Goal: Information Seeking & Learning: Learn about a topic

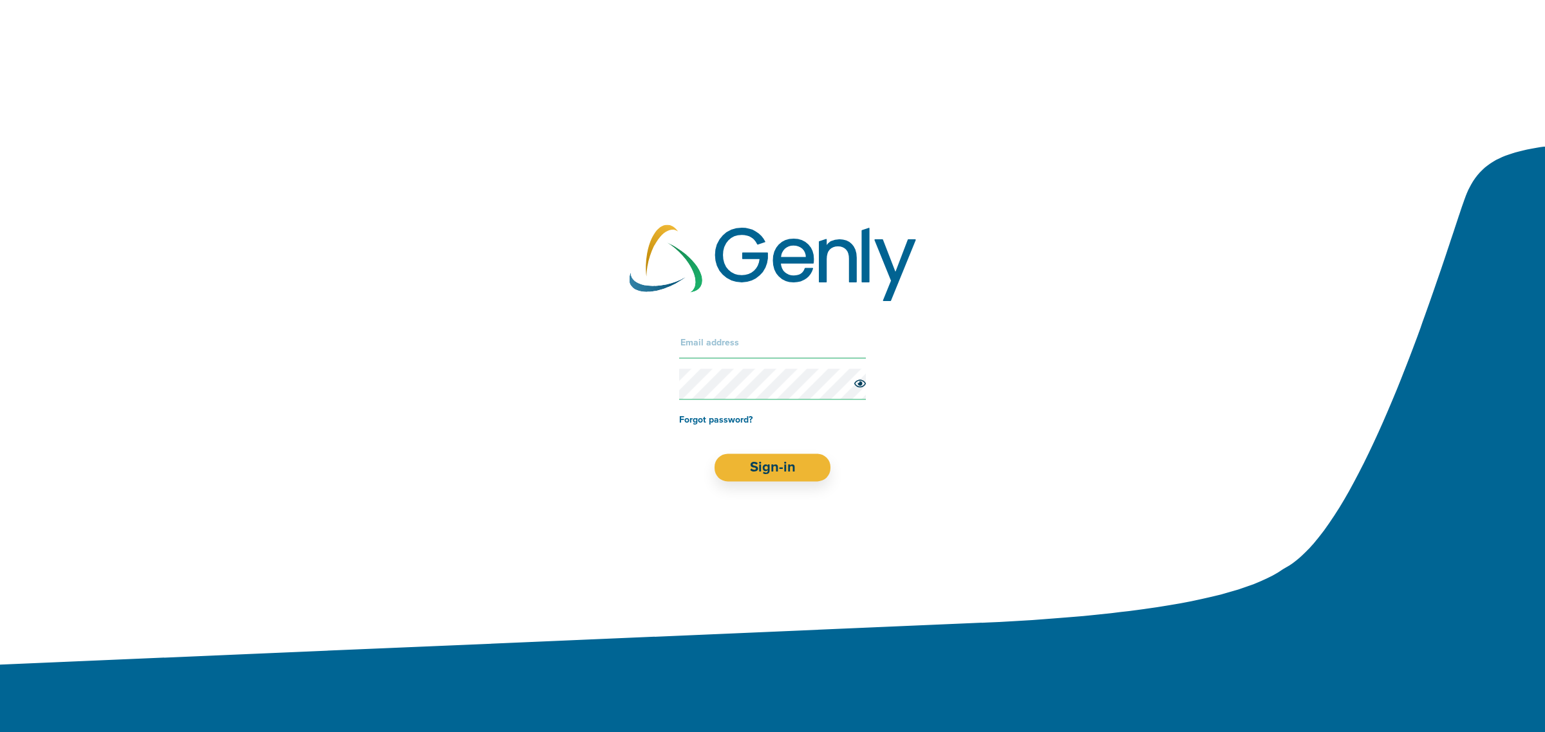
click at [734, 345] on input "text" at bounding box center [772, 343] width 187 height 31
paste input "[EMAIL_ADDRESS][DOMAIN_NAME]"
type input "[EMAIL_ADDRESS][DOMAIN_NAME]"
click at [760, 461] on button "Sign-in" at bounding box center [772, 468] width 116 height 28
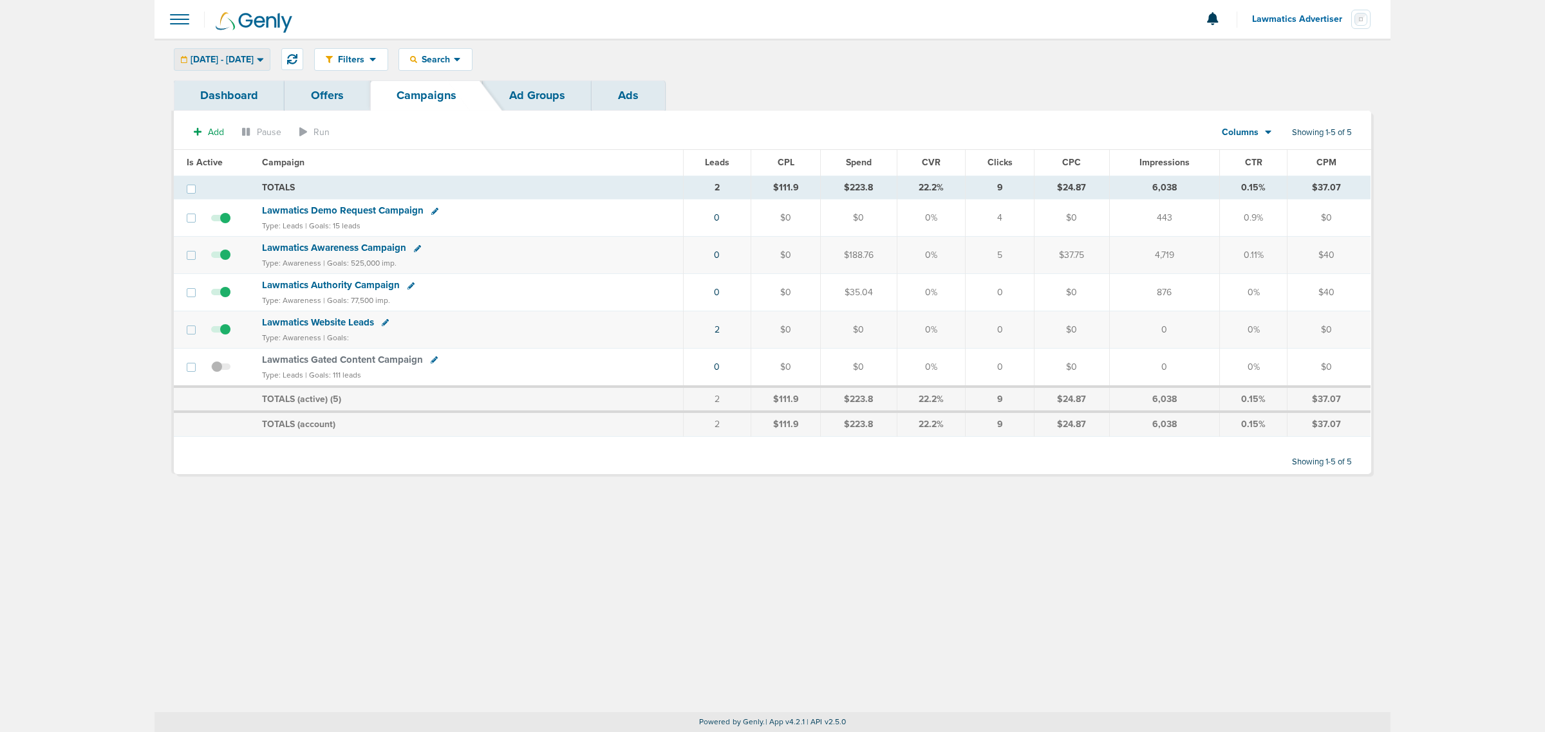
click at [253, 55] on span "[DATE] - [DATE]" at bounding box center [221, 59] width 63 height 9
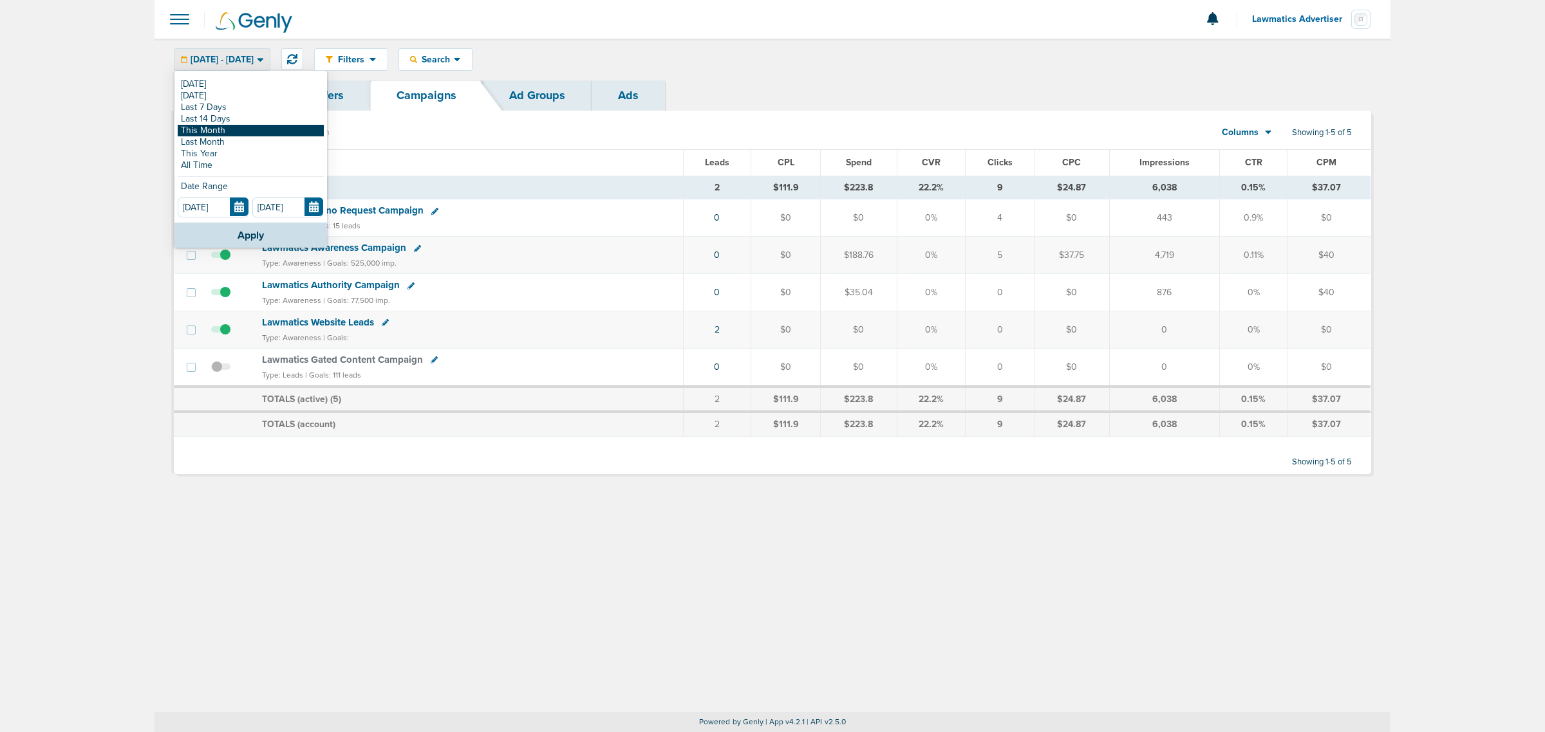
click at [216, 129] on link "This Month" at bounding box center [251, 131] width 146 height 12
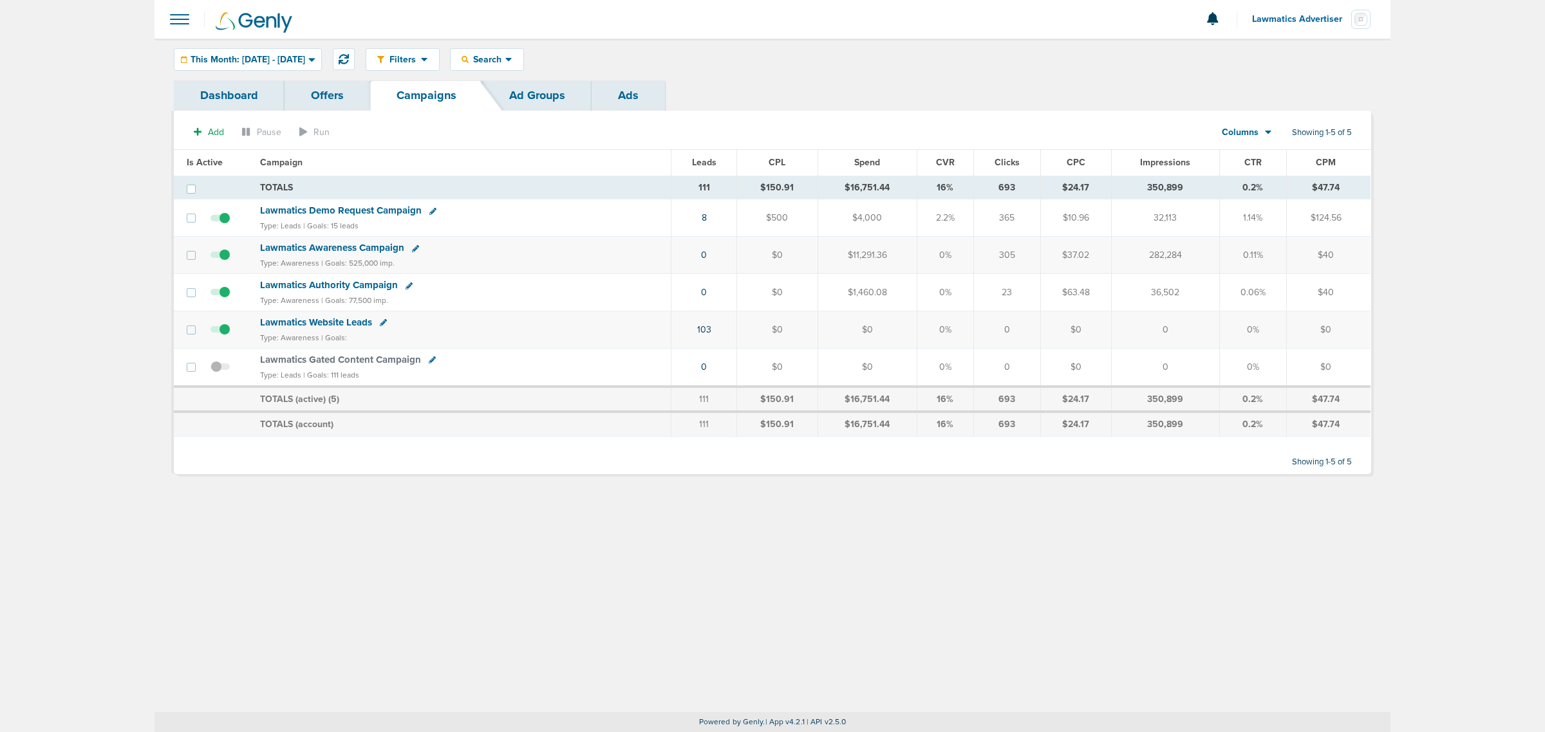
click at [371, 207] on span "Lawmatics Demo Request Campaign" at bounding box center [341, 211] width 162 height 12
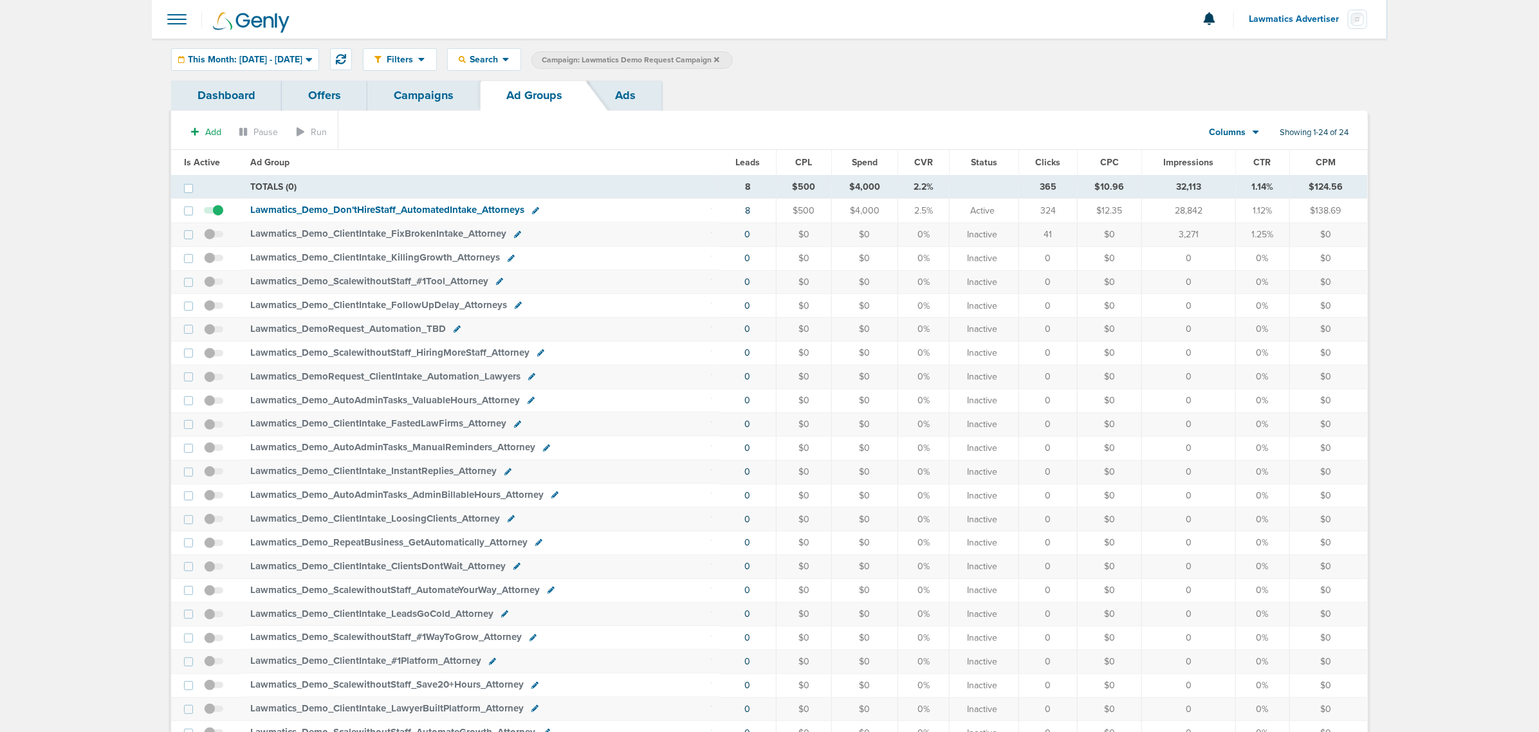
click at [385, 208] on span "Lawmatics_ Demo_ Don'tHireStaff_ AutomatedIntake_ Attorneys" at bounding box center [387, 210] width 274 height 12
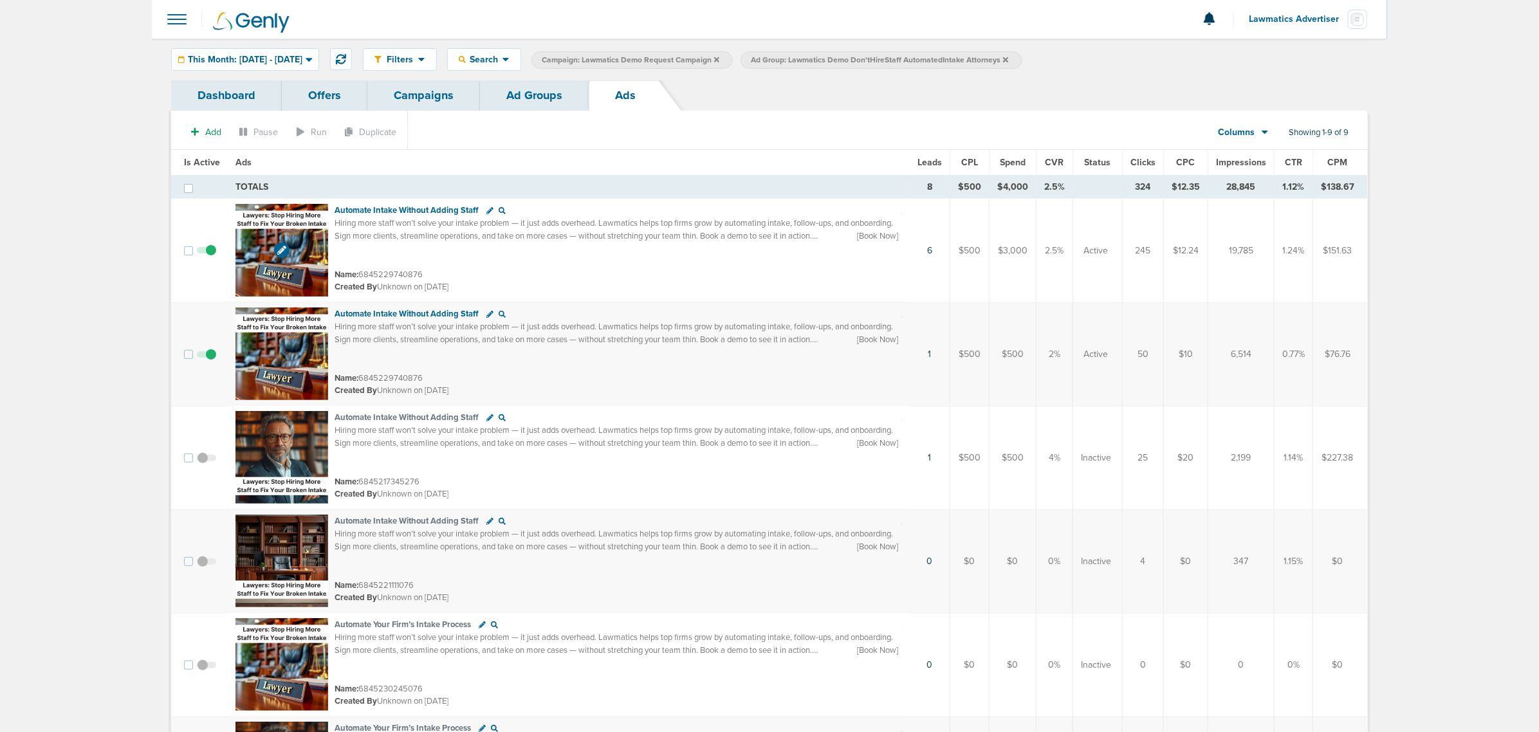
click at [296, 246] on img at bounding box center [282, 250] width 93 height 93
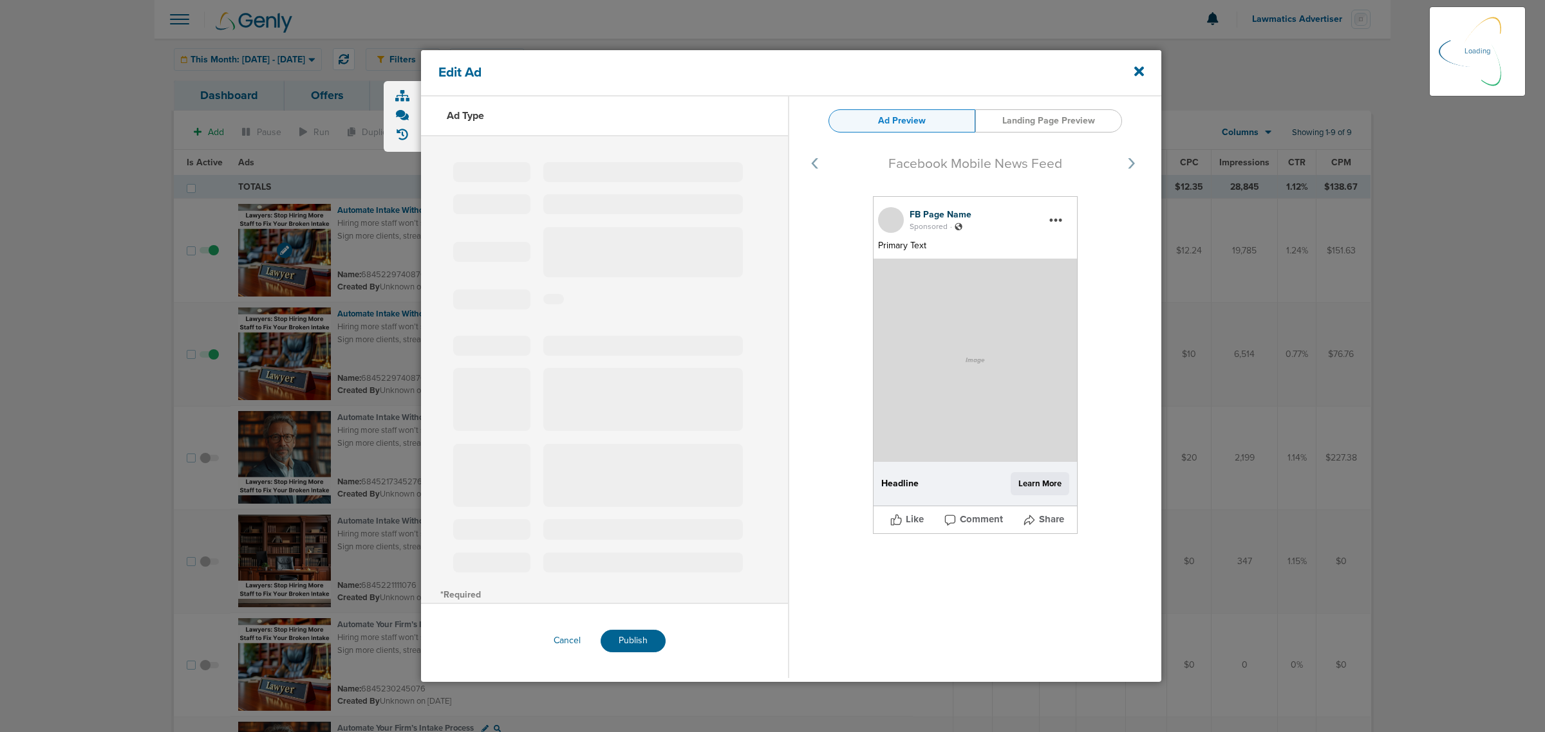
select select "learn_more"
type input "6845229740876"
type input "Automate Intake Without Adding Staff"
type textarea "Hiring more staff won’t solve your intake problem — it just adds overhead. Lawm…"
select select "book_travel"
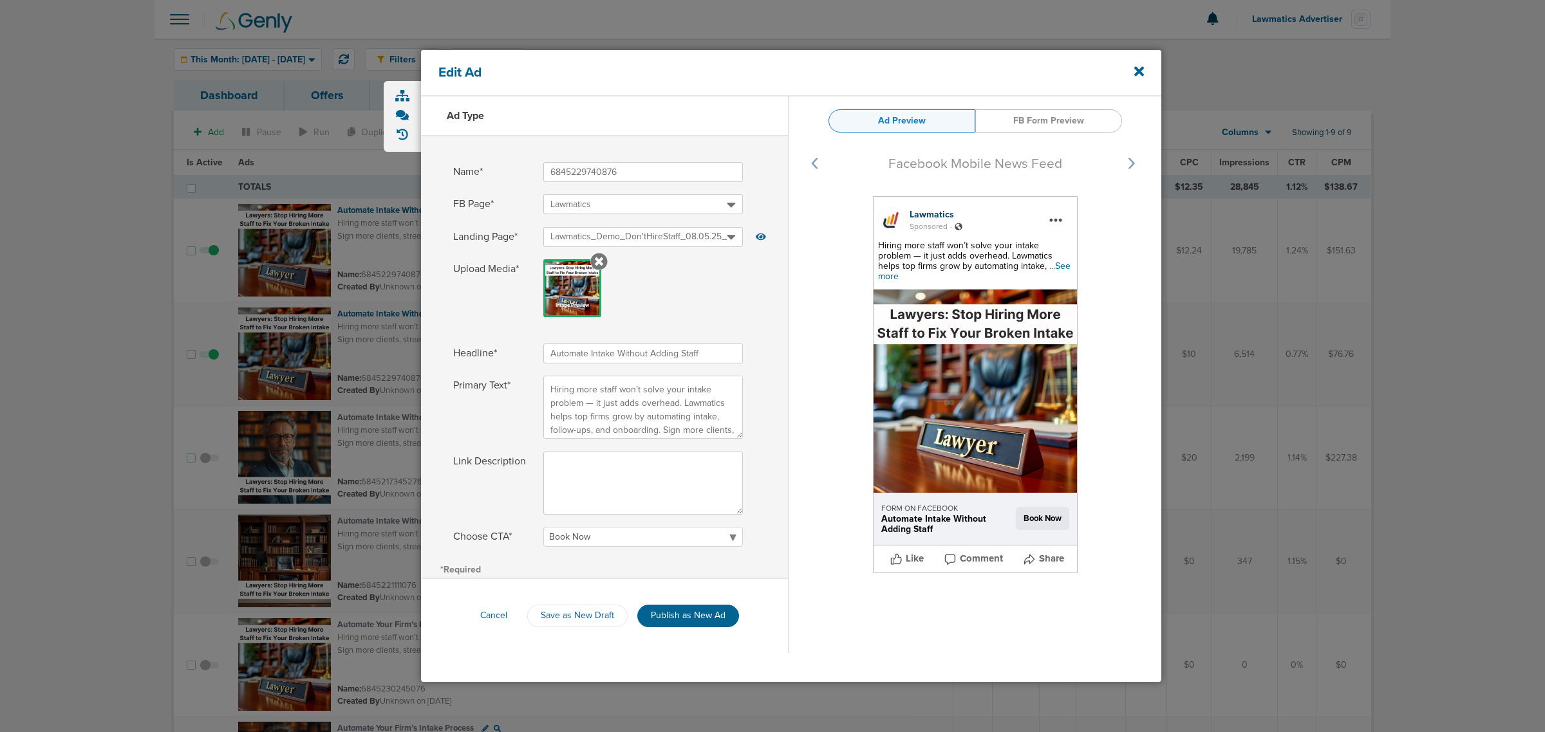
click at [1035, 268] on span "...See more" at bounding box center [974, 271] width 192 height 21
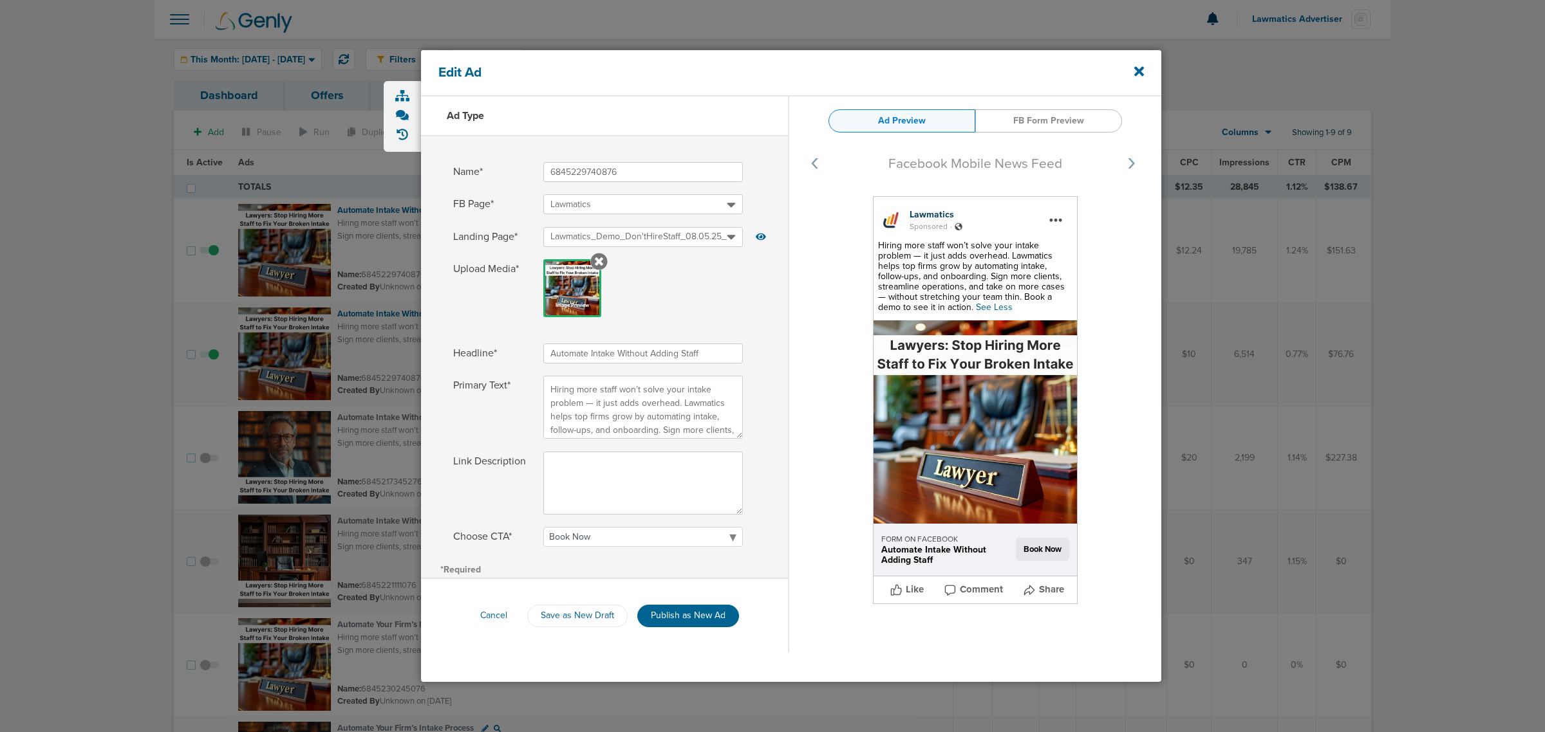
click at [1144, 75] on div "Edit Ad" at bounding box center [791, 73] width 740 height 46
click at [1143, 71] on icon at bounding box center [1139, 71] width 10 height 14
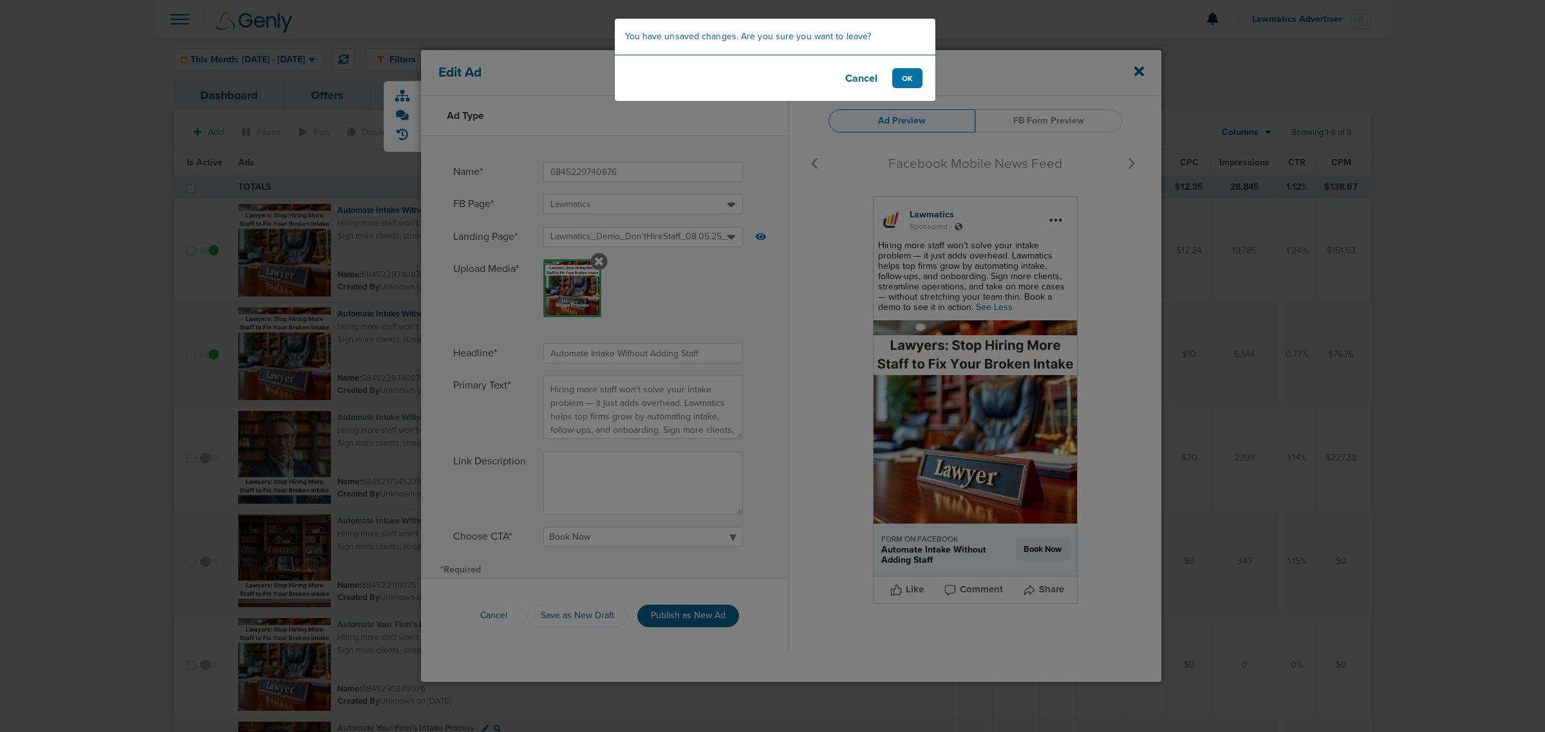
click at [901, 62] on footer "Cancel OK" at bounding box center [775, 78] width 320 height 46
click at [913, 72] on button "OK" at bounding box center [907, 78] width 30 height 20
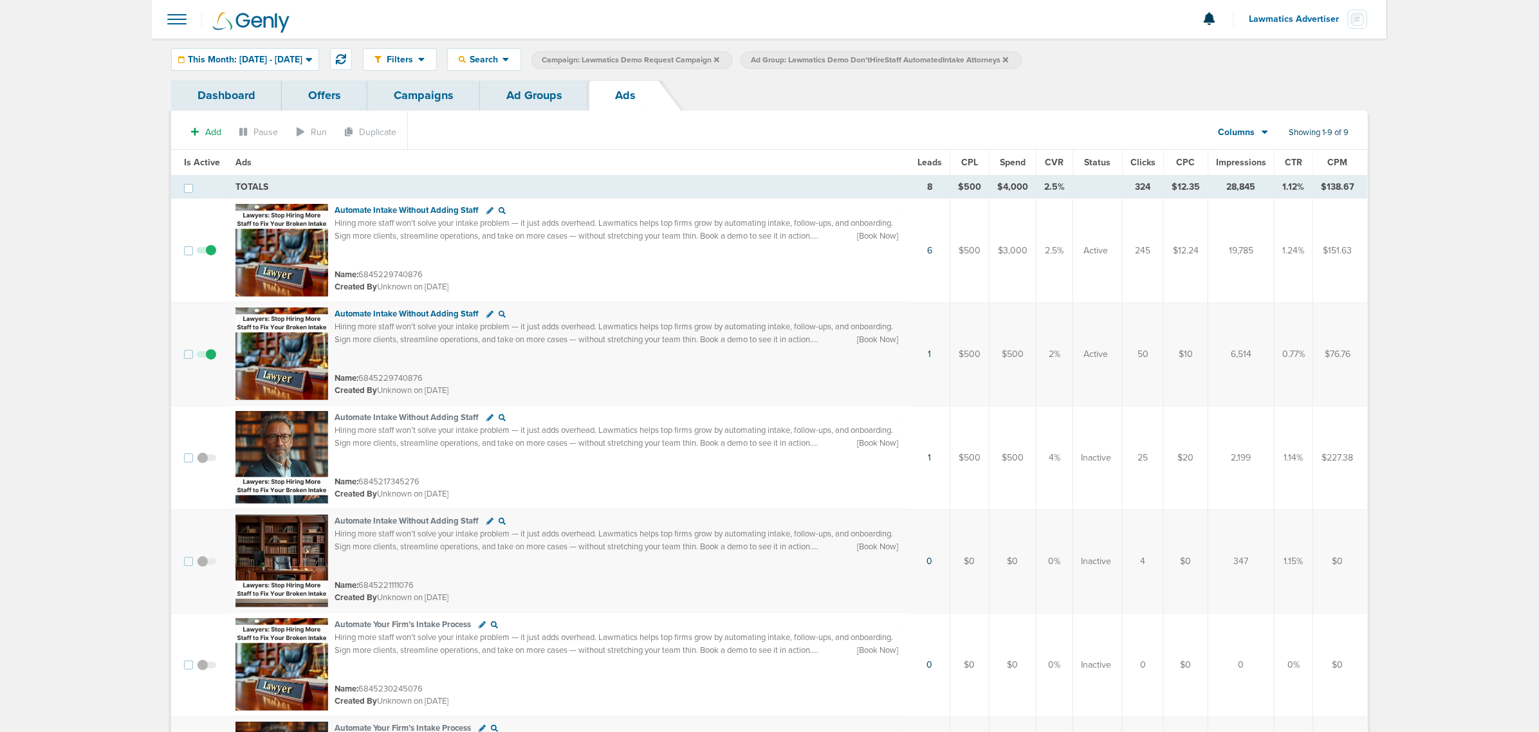
click at [422, 90] on link "Campaigns" at bounding box center [423, 95] width 113 height 30
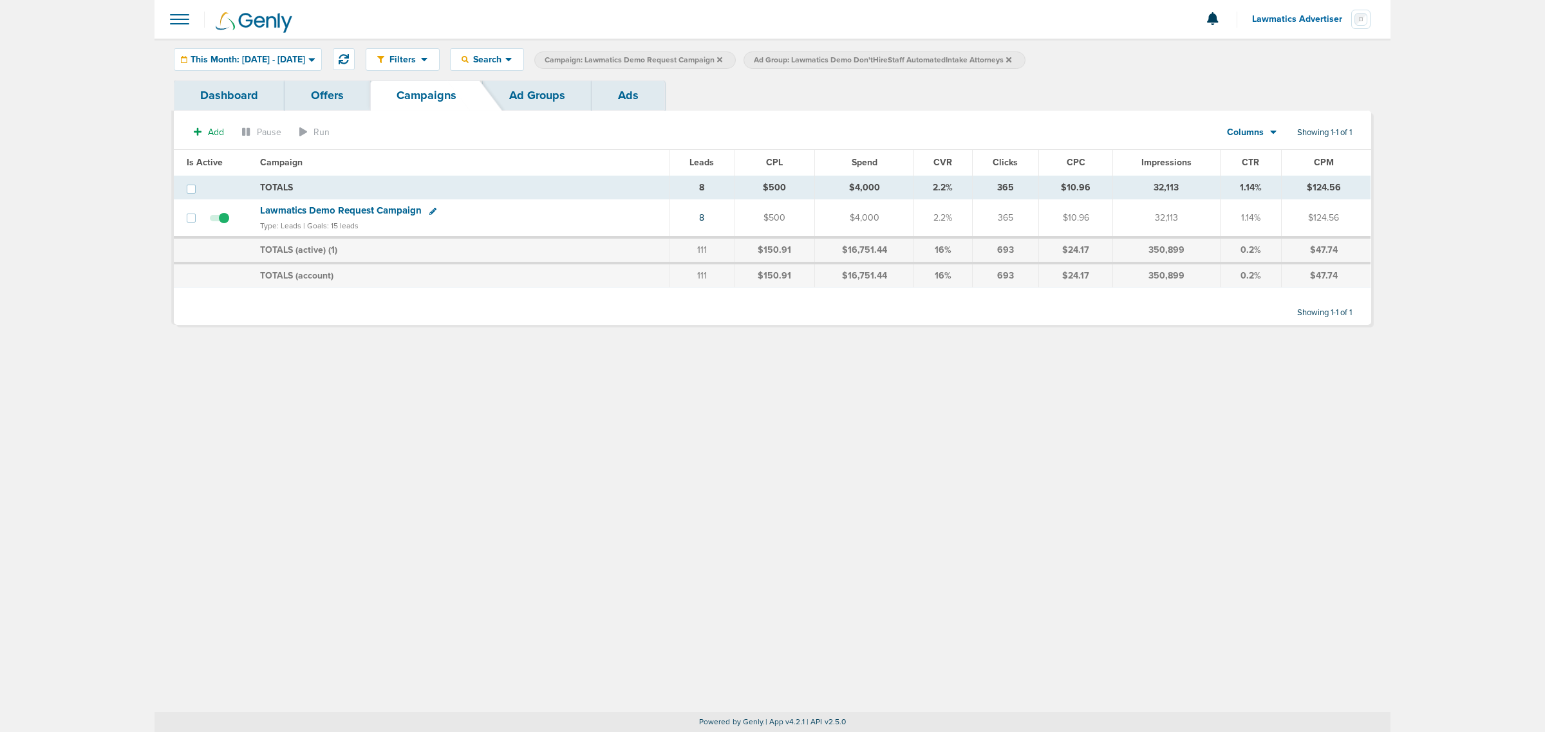
click at [1258, 130] on span "Columns" at bounding box center [1245, 132] width 37 height 13
click at [1265, 164] on link "Sales Performance" at bounding box center [1280, 171] width 129 height 16
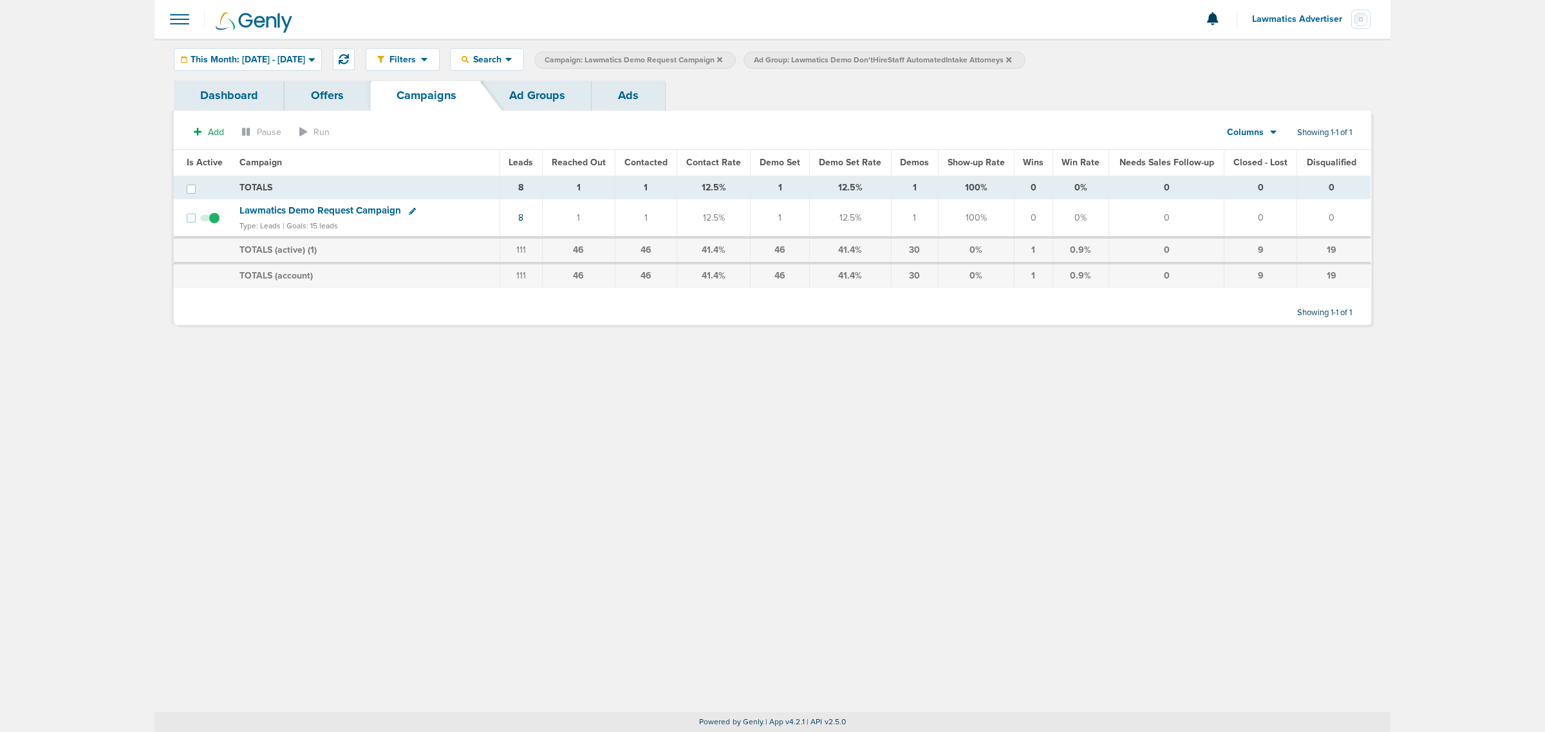
click at [1246, 129] on span "Columns" at bounding box center [1245, 132] width 37 height 13
click at [1246, 153] on link "Media Stats" at bounding box center [1280, 155] width 129 height 16
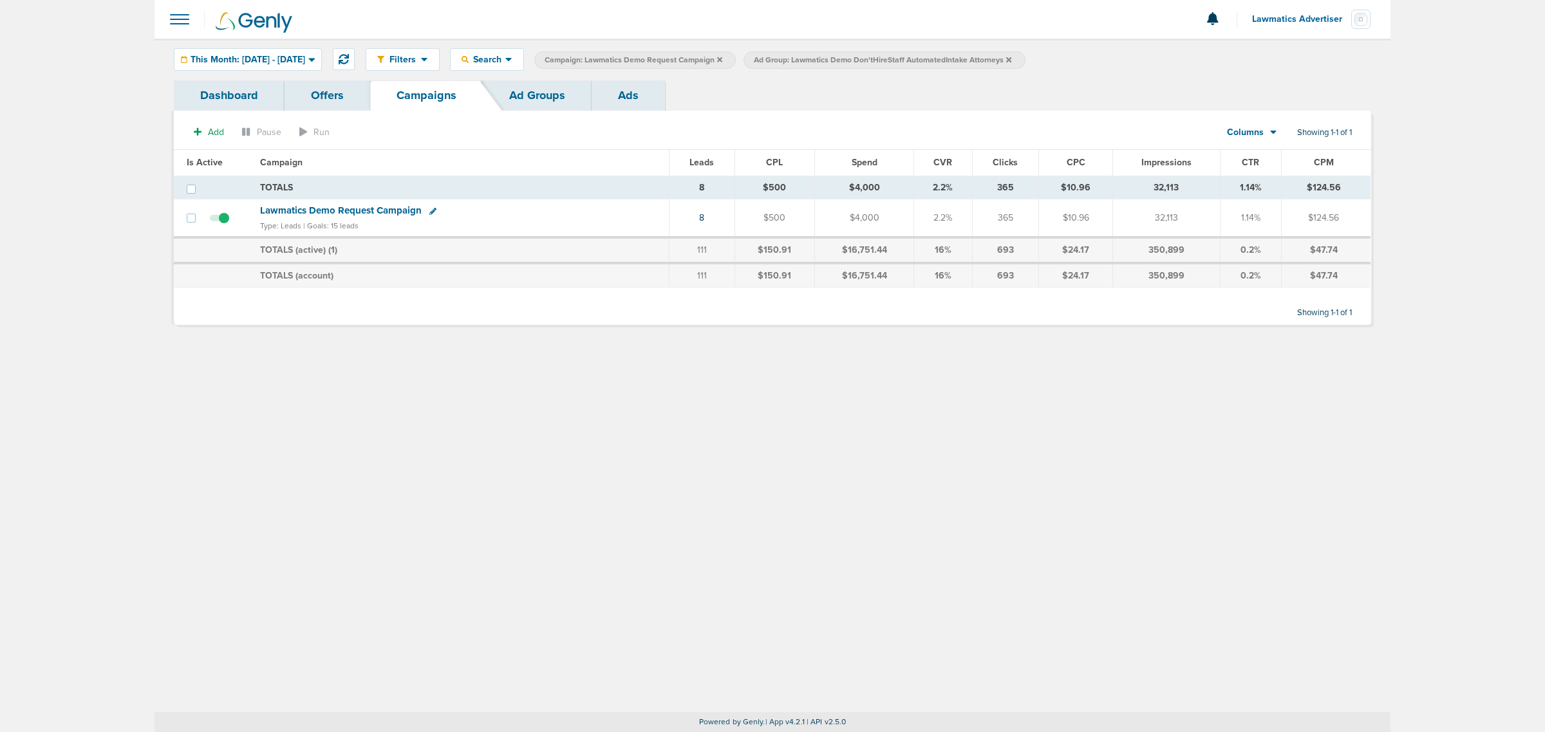
drag, startPoint x: 1407, startPoint y: 342, endPoint x: 88, endPoint y: 84, distance: 1344.3
click at [88, 84] on main "Notifications You have no unread notifications Lawmatics Advertiser Profile Sig…" at bounding box center [772, 366] width 1545 height 732
click at [293, 56] on span "This Month: [DATE] - [DATE]" at bounding box center [247, 59] width 115 height 9
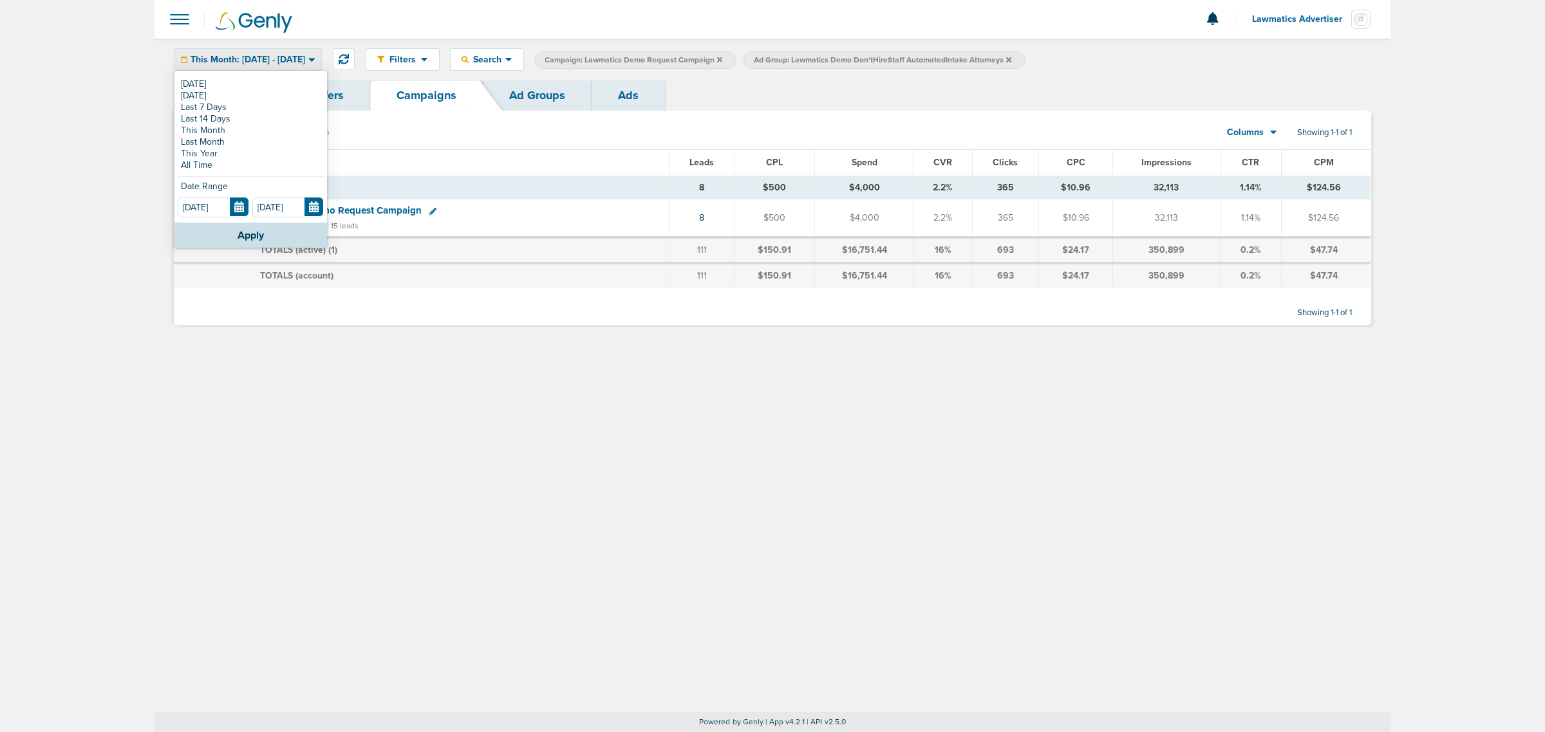
click at [529, 166] on th "Campaign" at bounding box center [460, 163] width 416 height 26
